Goal: Transaction & Acquisition: Purchase product/service

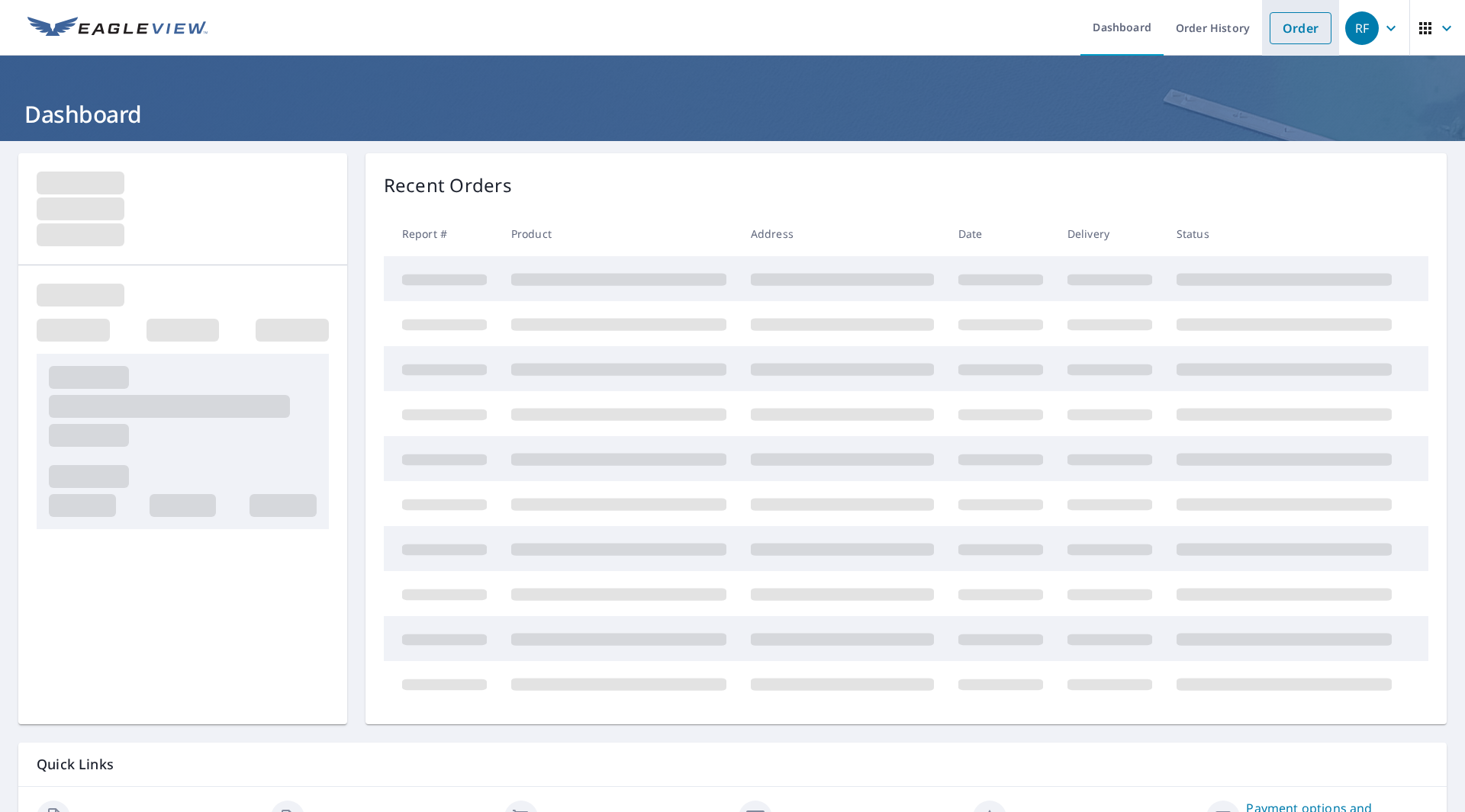
click at [1295, 34] on link "Order" at bounding box center [1301, 28] width 62 height 32
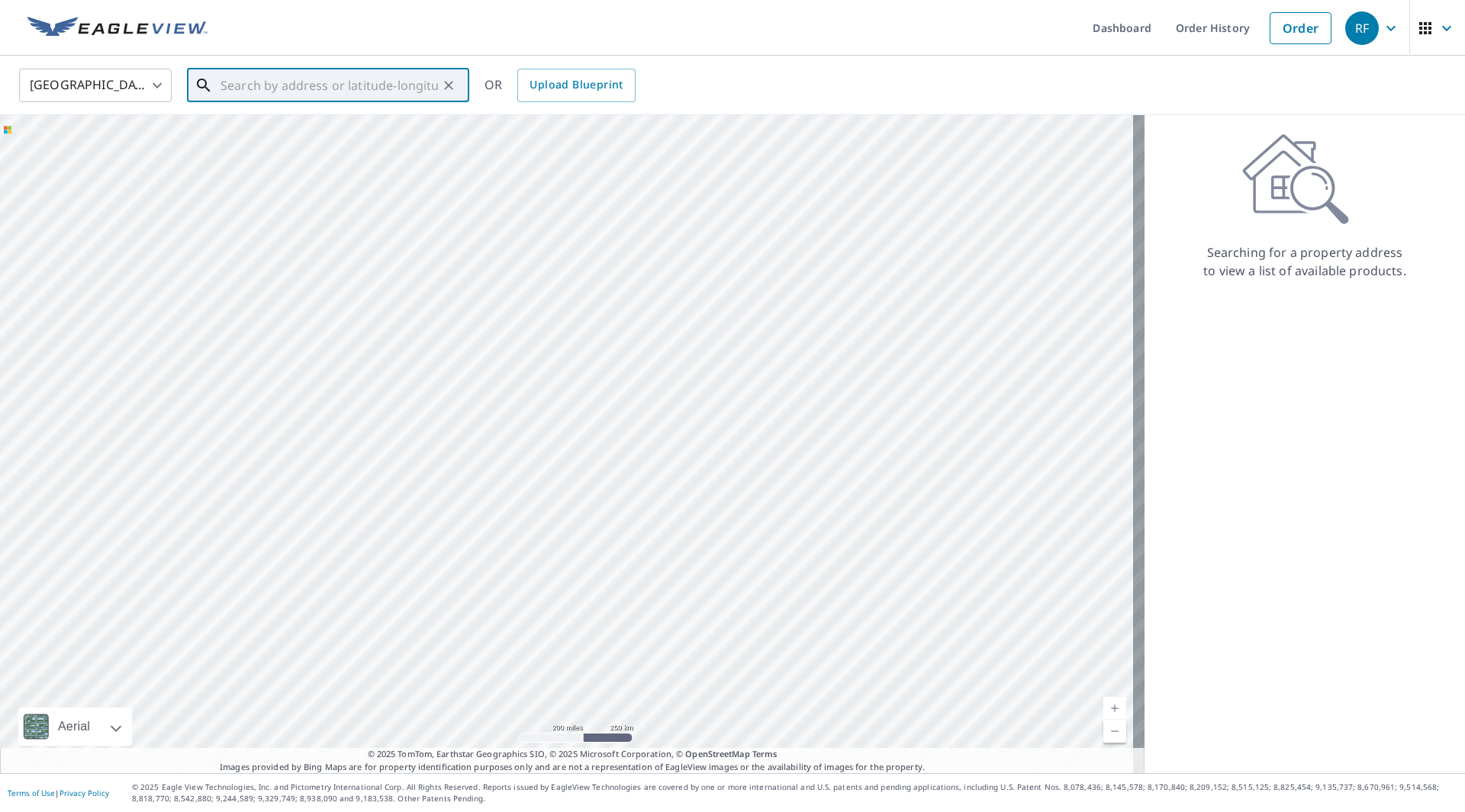
click at [326, 92] on input "text" at bounding box center [329, 86] width 218 height 42
paste input "[STREET_ADDRESS]"
click at [299, 130] on span "[STREET_ADDRESS]" at bounding box center [337, 129] width 240 height 18
type input "[STREET_ADDRESS]"
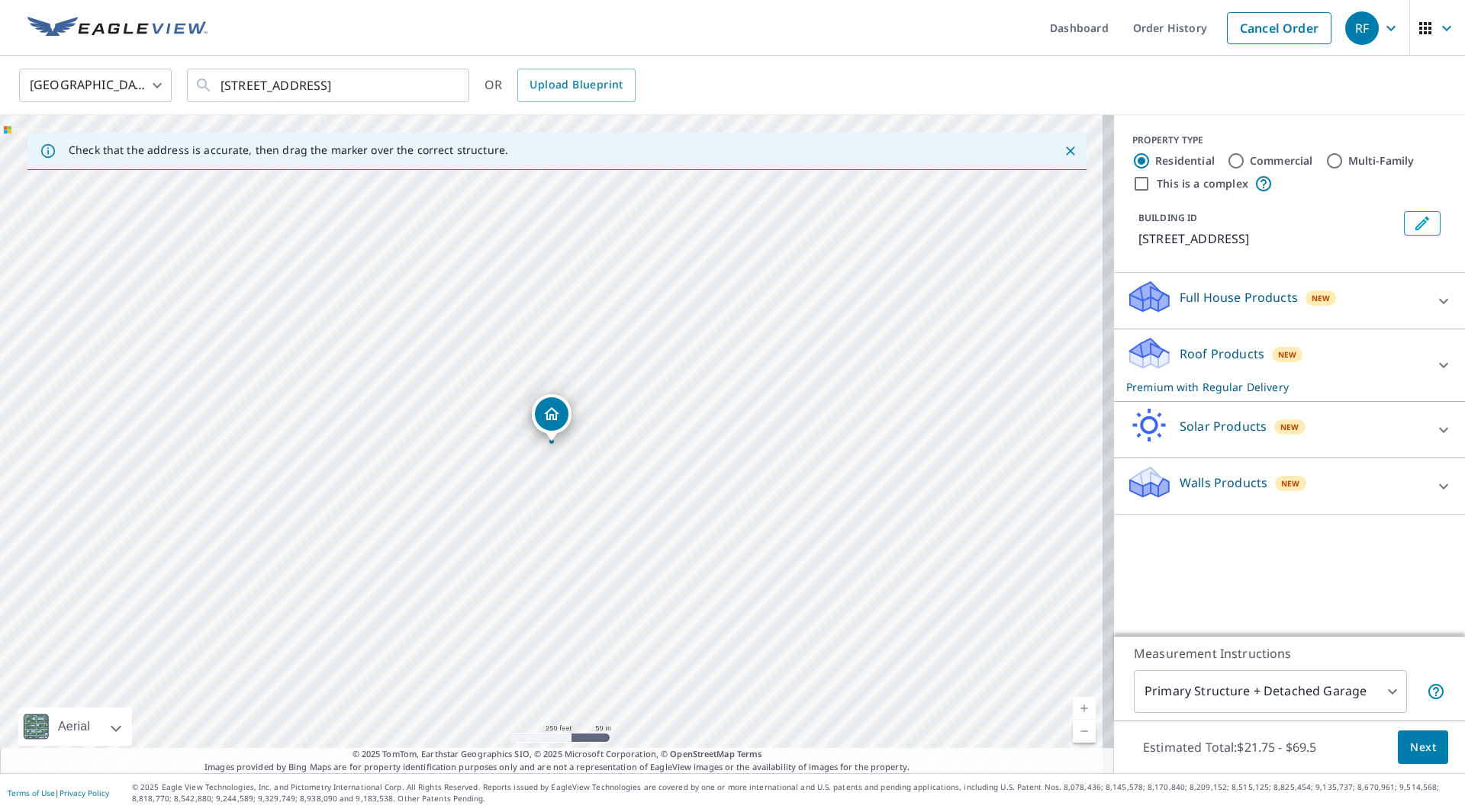
click at [1413, 745] on span "Next" at bounding box center [1423, 748] width 26 height 19
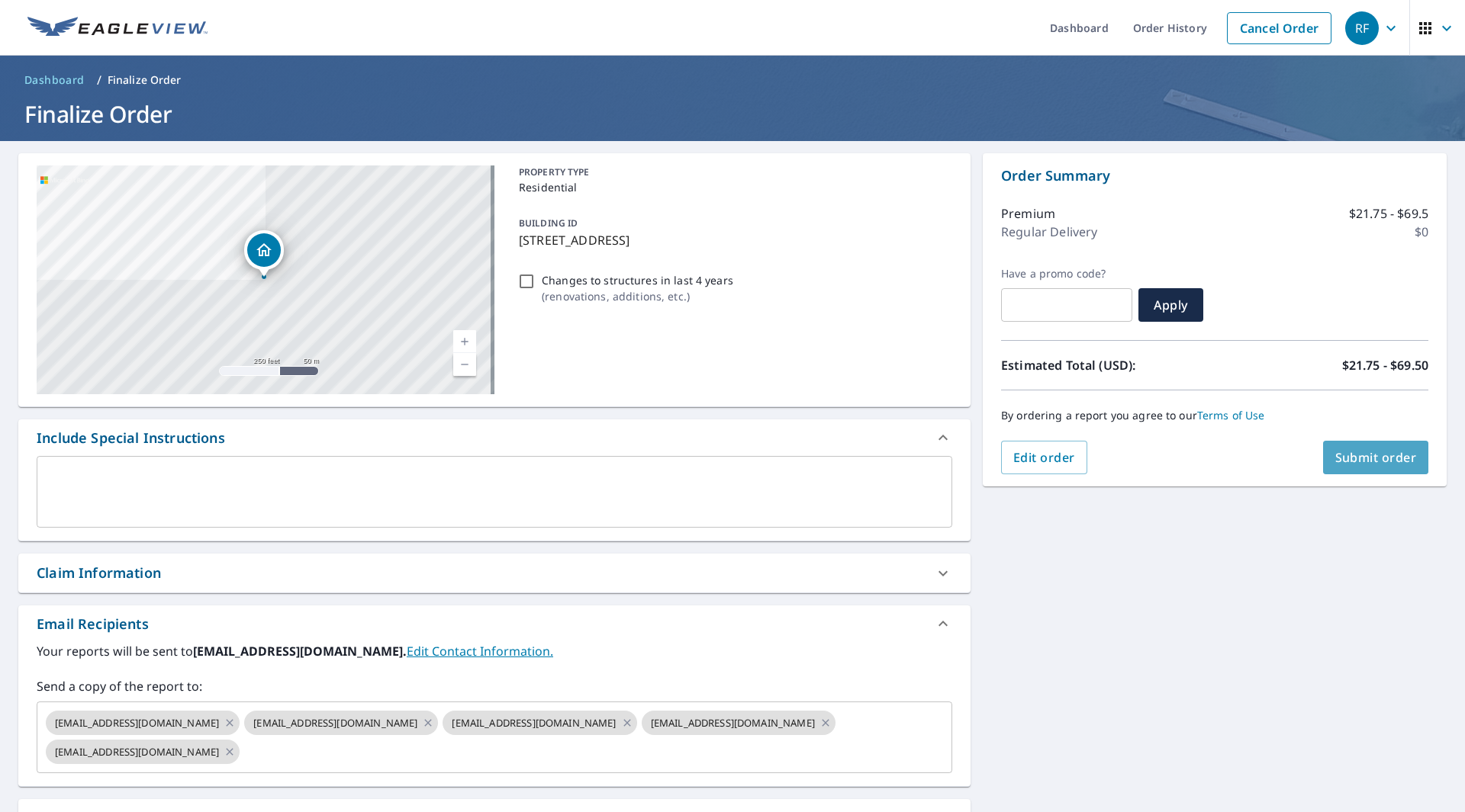
click at [1365, 452] on span "Submit order" at bounding box center [1376, 457] width 82 height 17
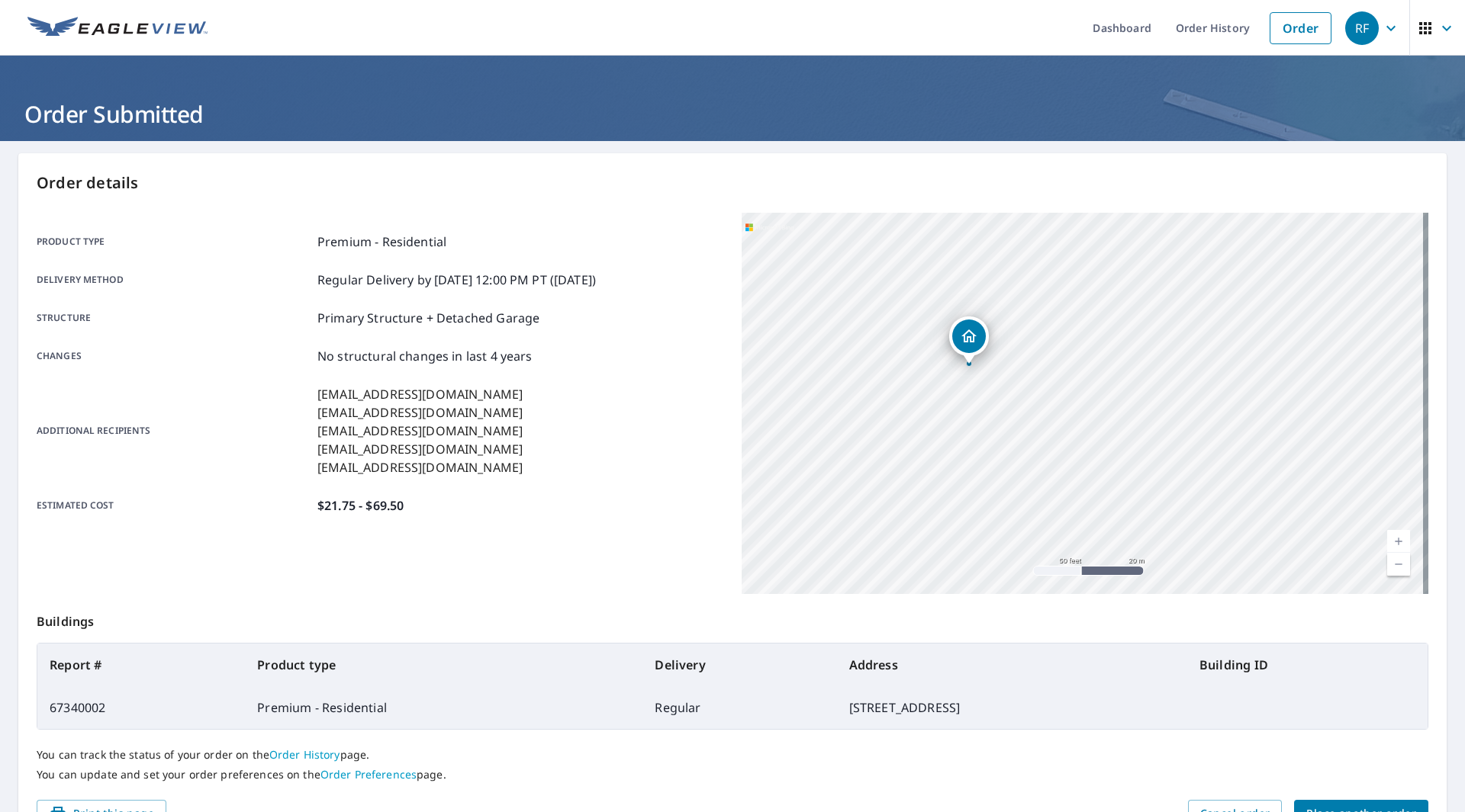
drag, startPoint x: 1044, startPoint y: 402, endPoint x: 1057, endPoint y: 419, distance: 21.4
click at [1074, 421] on div "[STREET_ADDRESS]" at bounding box center [1084, 403] width 686 height 381
drag, startPoint x: 966, startPoint y: 417, endPoint x: 1014, endPoint y: 452, distance: 59.4
click at [1014, 452] on div "[STREET_ADDRESS]" at bounding box center [1084, 403] width 686 height 381
